Goal: Information Seeking & Learning: Learn about a topic

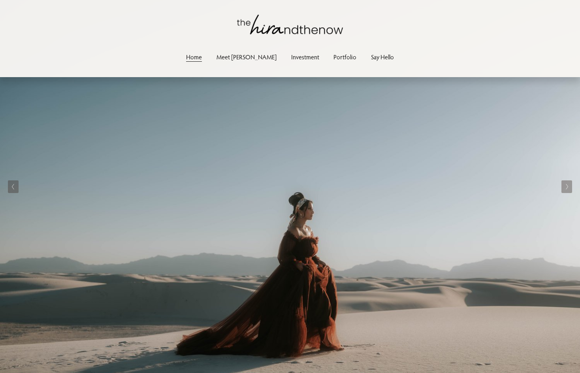
click at [570, 188] on button "Next Slide" at bounding box center [567, 186] width 11 height 13
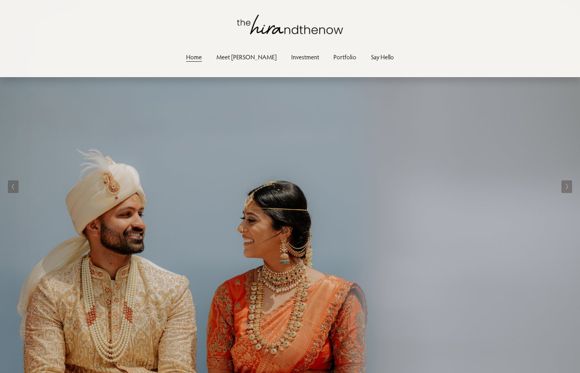
click at [570, 188] on button "Next Slide" at bounding box center [567, 186] width 11 height 13
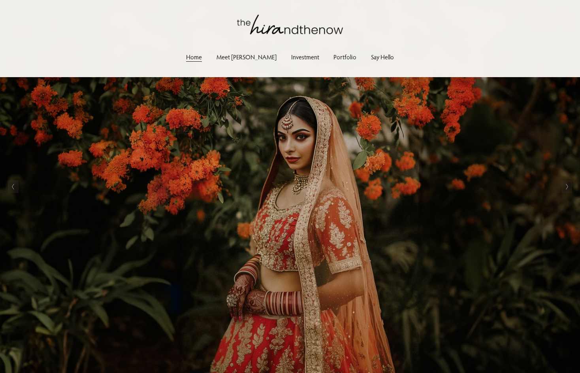
click at [570, 188] on button "Next Slide" at bounding box center [567, 186] width 11 height 13
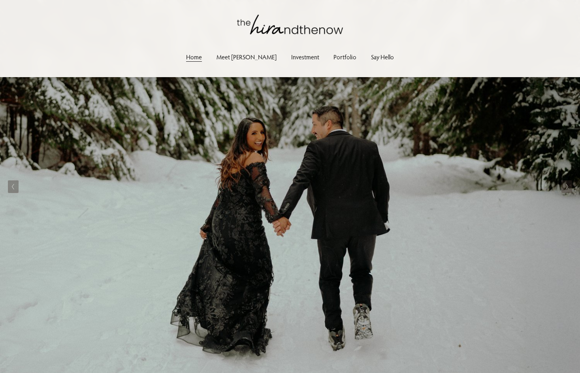
click at [570, 188] on button "Next Slide" at bounding box center [567, 186] width 11 height 13
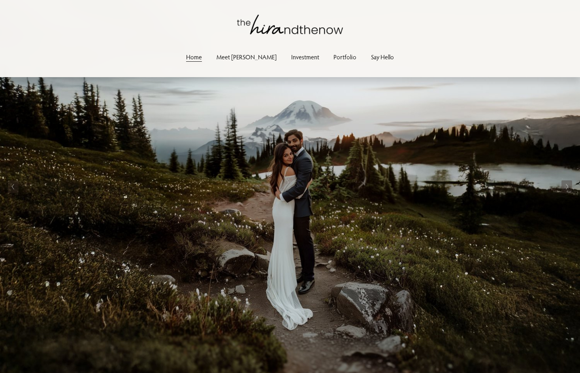
click at [570, 188] on button "Next Slide" at bounding box center [567, 186] width 11 height 13
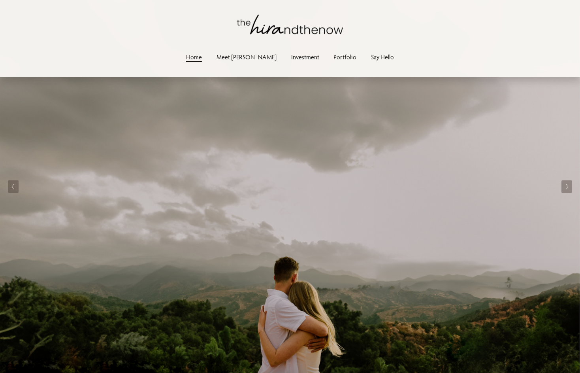
click at [570, 188] on button "Next Slide" at bounding box center [567, 186] width 11 height 13
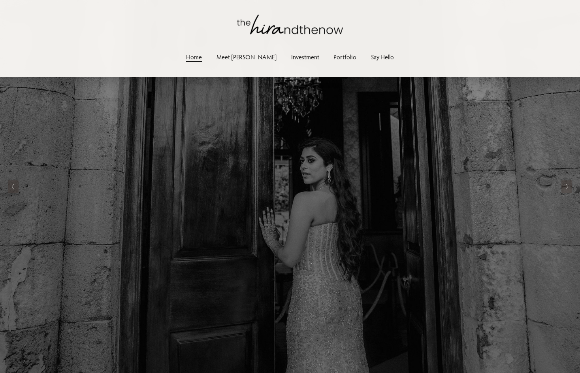
click at [570, 188] on button "Next Slide" at bounding box center [567, 186] width 11 height 13
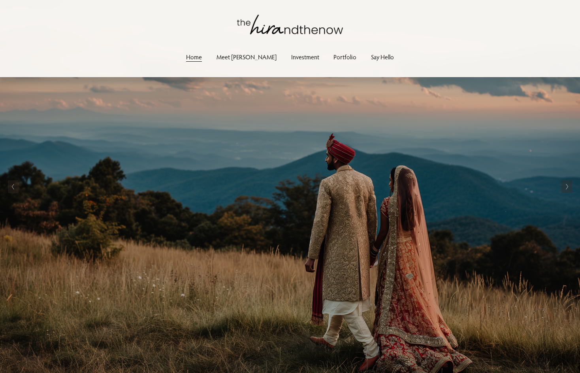
click at [570, 188] on button "Next Slide" at bounding box center [567, 186] width 11 height 13
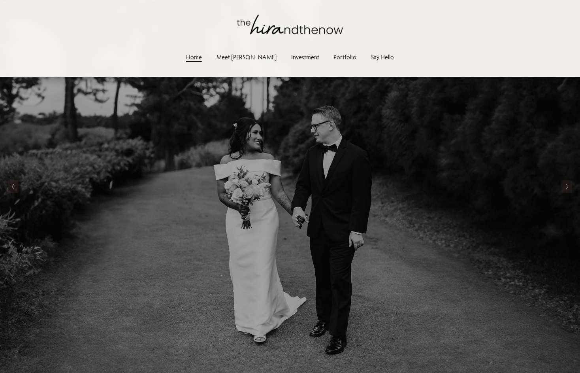
click at [570, 188] on button "Next Slide" at bounding box center [567, 186] width 11 height 13
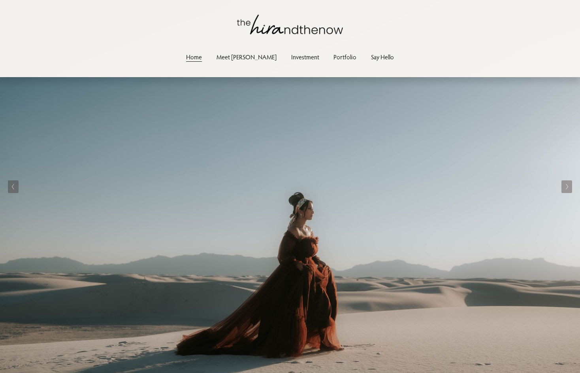
click at [570, 188] on button "Next Slide" at bounding box center [567, 186] width 11 height 13
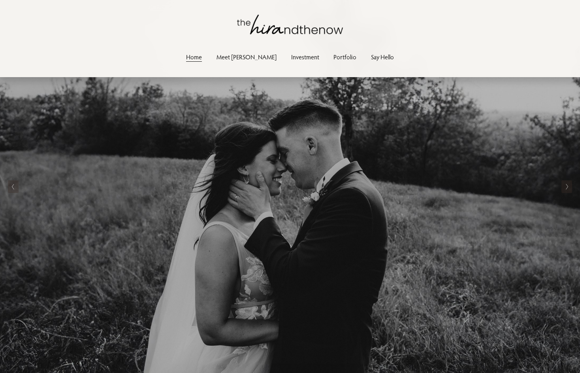
click at [570, 188] on button "Next Slide" at bounding box center [567, 186] width 11 height 13
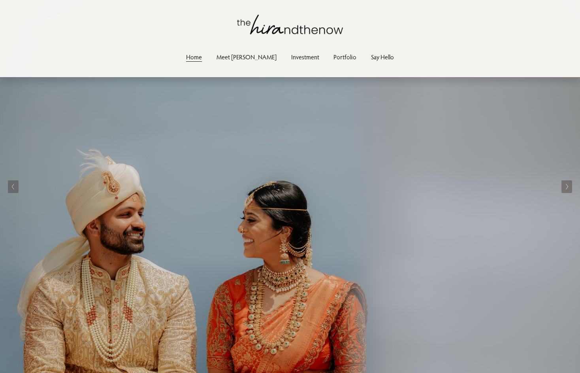
click at [570, 188] on button "Next Slide" at bounding box center [567, 186] width 11 height 13
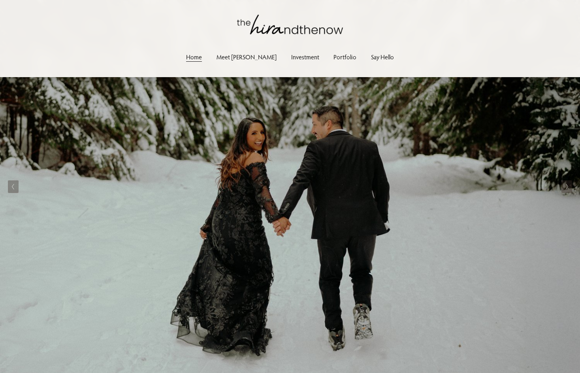
click at [570, 188] on button "Next Slide" at bounding box center [567, 186] width 11 height 13
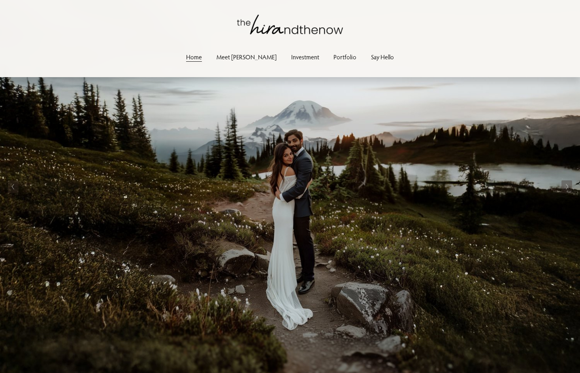
click at [570, 188] on button "Next Slide" at bounding box center [567, 186] width 11 height 13
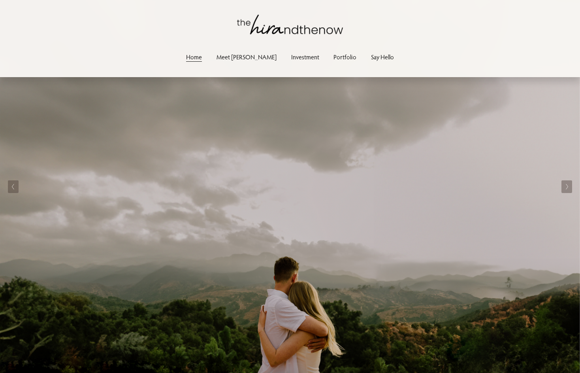
click at [570, 188] on button "Next Slide" at bounding box center [567, 186] width 11 height 13
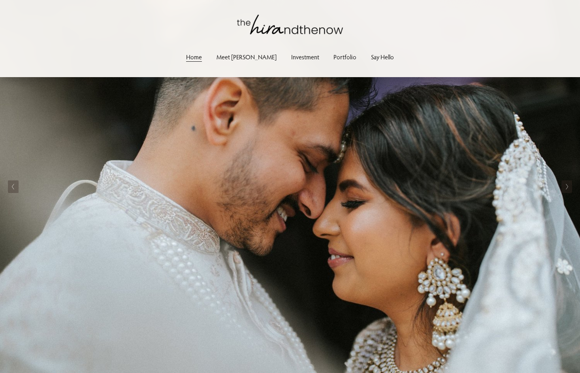
click at [570, 188] on button "Next Slide" at bounding box center [567, 186] width 11 height 13
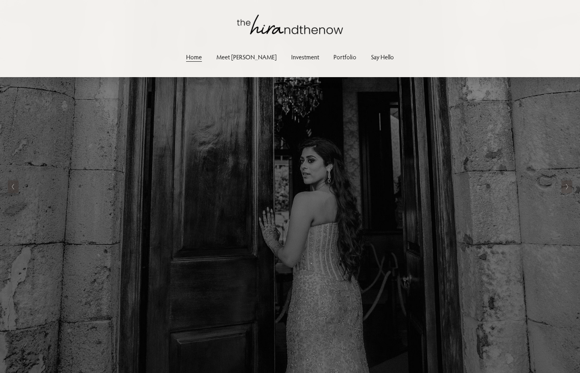
click at [570, 188] on button "Next Slide" at bounding box center [567, 186] width 11 height 13
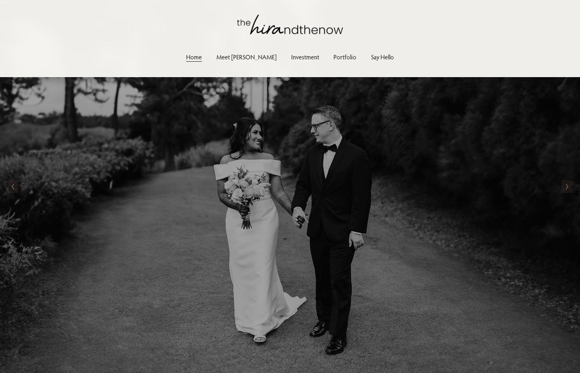
click at [570, 188] on button "Next Slide" at bounding box center [567, 186] width 11 height 13
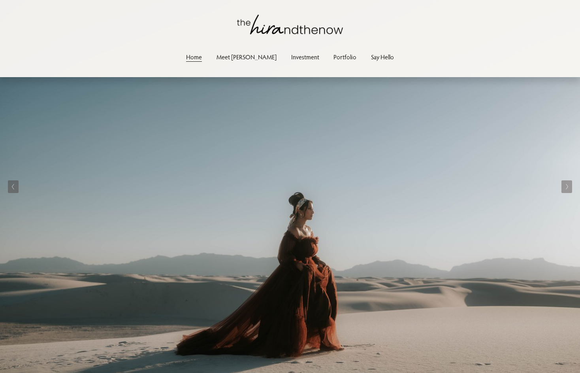
click at [570, 188] on button "Next Slide" at bounding box center [567, 186] width 11 height 13
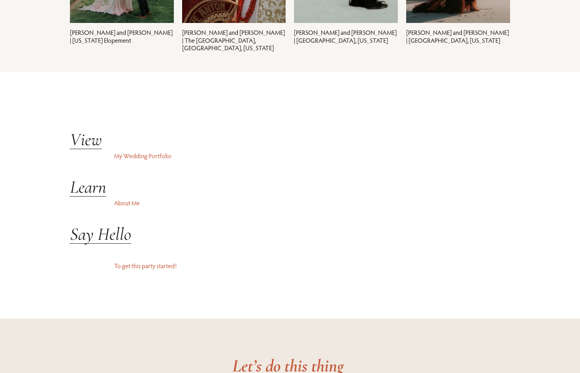
scroll to position [1867, 0]
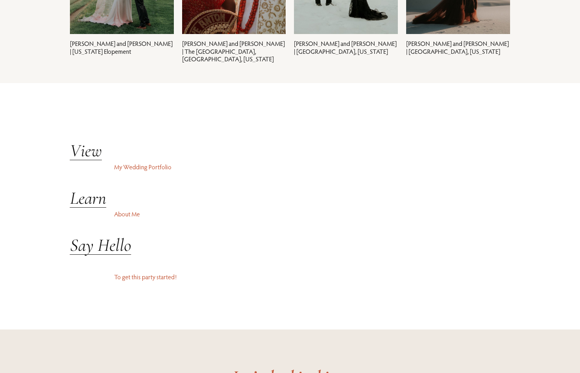
click at [383, 213] on div at bounding box center [424, 212] width 262 height 148
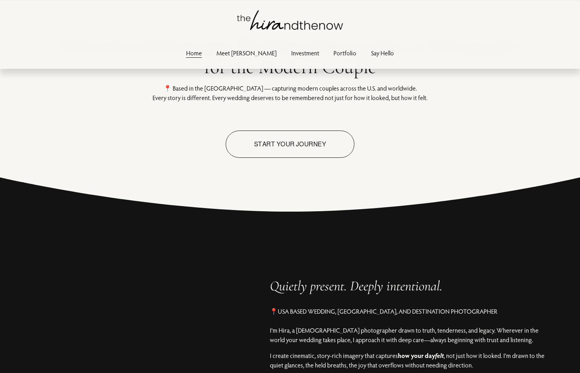
scroll to position [0, 0]
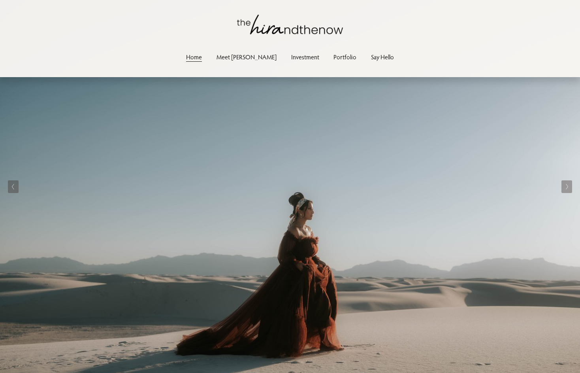
click at [334, 58] on link "Portfolio" at bounding box center [345, 57] width 23 height 11
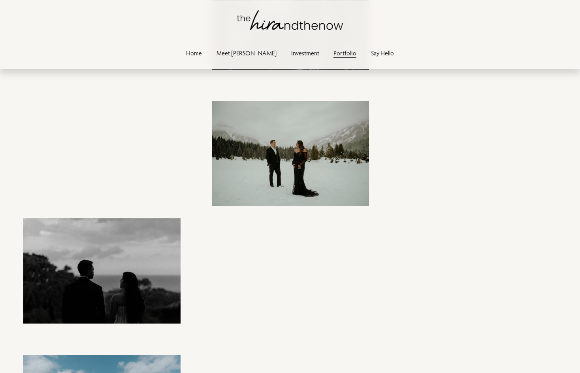
scroll to position [7544, 0]
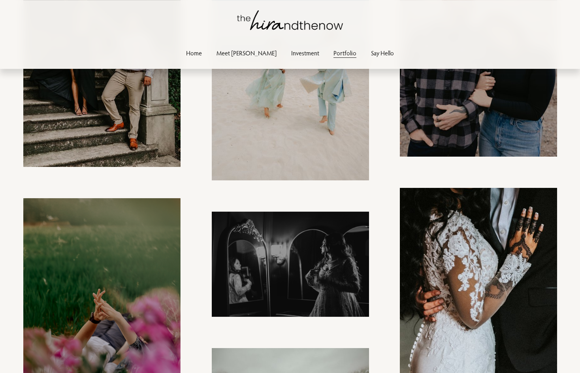
click at [294, 55] on link "Investment" at bounding box center [305, 52] width 28 height 11
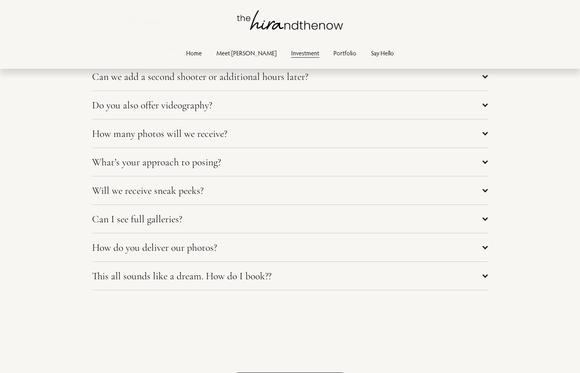
scroll to position [3344, 0]
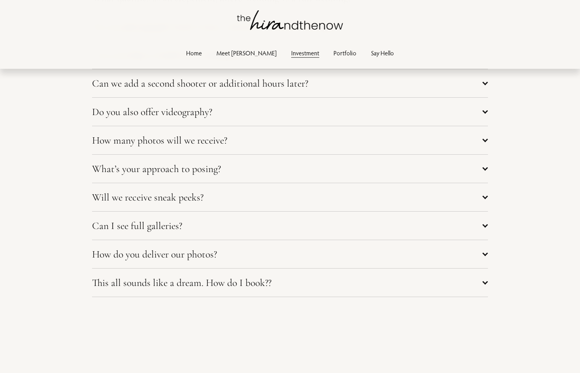
click at [318, 84] on span "Can we add a second shooter or additional hours later?" at bounding box center [287, 83] width 391 height 12
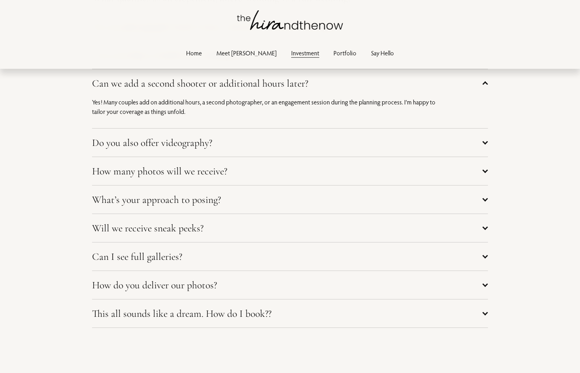
click at [304, 149] on span "Do you also offer videography?" at bounding box center [287, 142] width 391 height 12
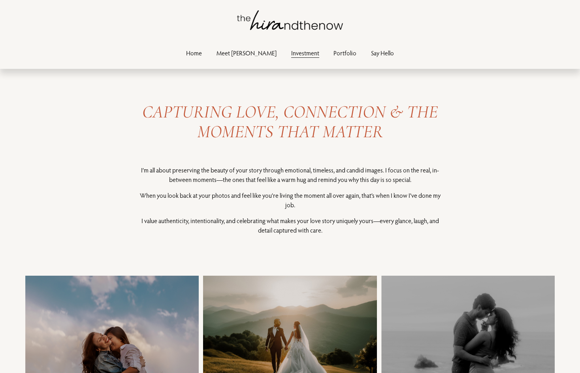
scroll to position [0, 0]
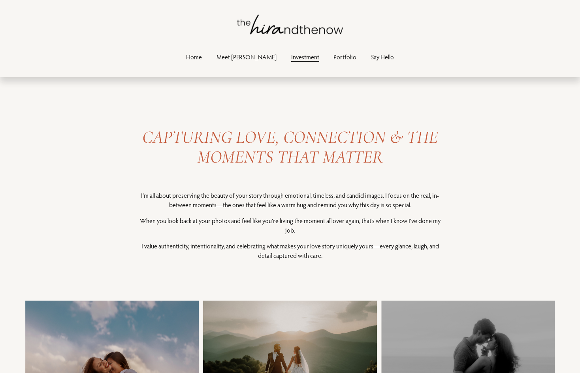
click at [334, 58] on link "Portfolio" at bounding box center [345, 57] width 23 height 11
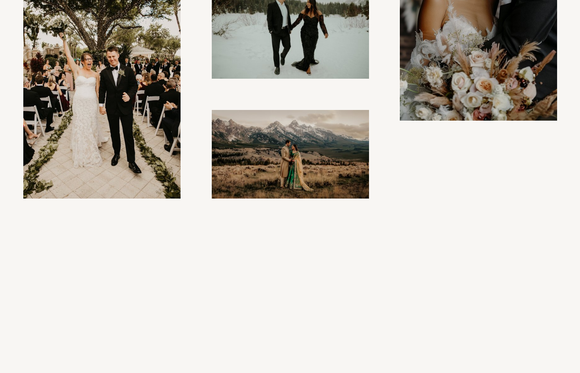
scroll to position [650, 0]
